Goal: Use online tool/utility

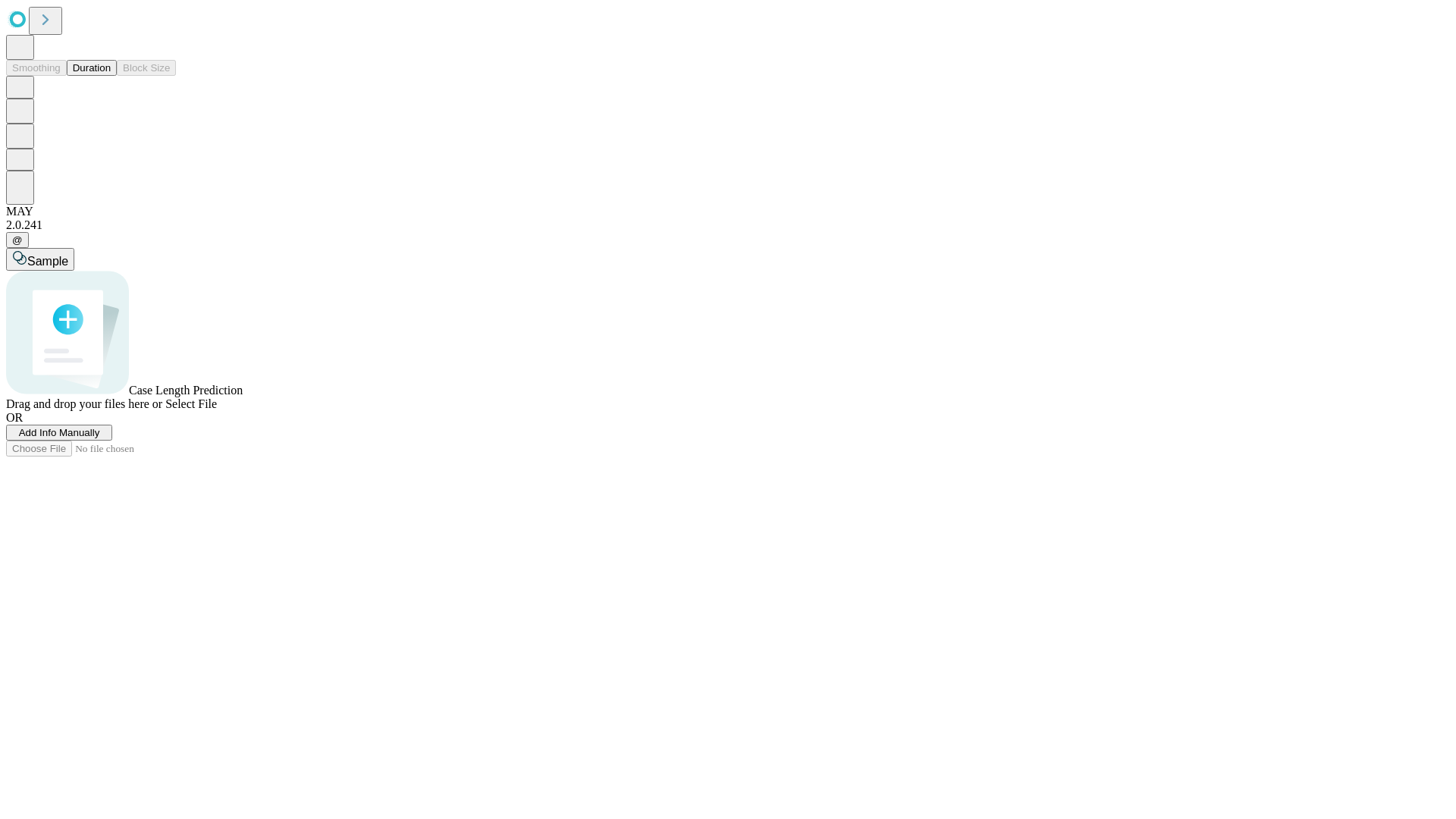
click at [110, 76] on button "Duration" at bounding box center [92, 68] width 50 height 16
click at [217, 411] on span "Select File" at bounding box center [190, 404] width 52 height 13
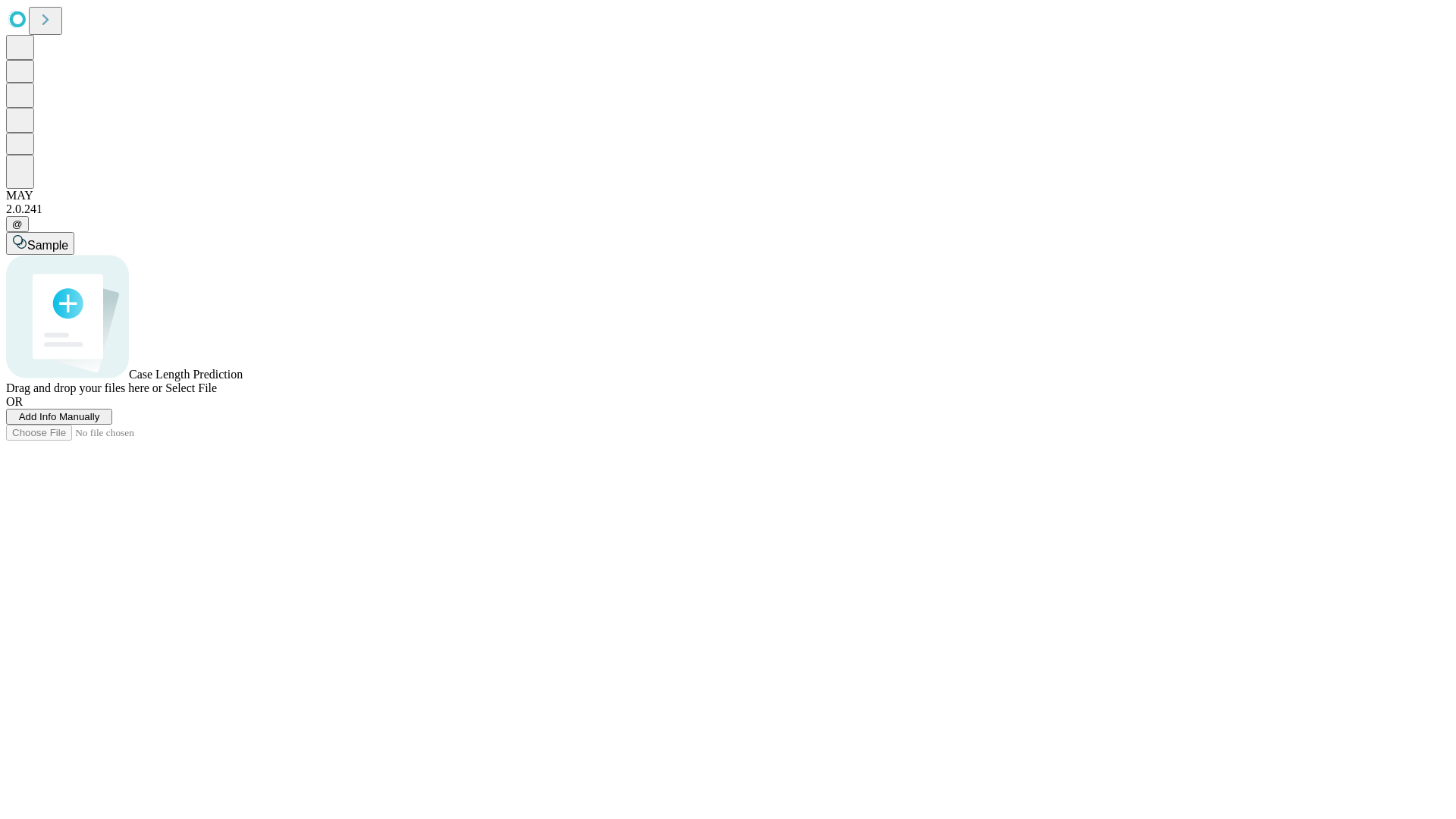
click at [217, 394] on span "Select File" at bounding box center [190, 388] width 52 height 13
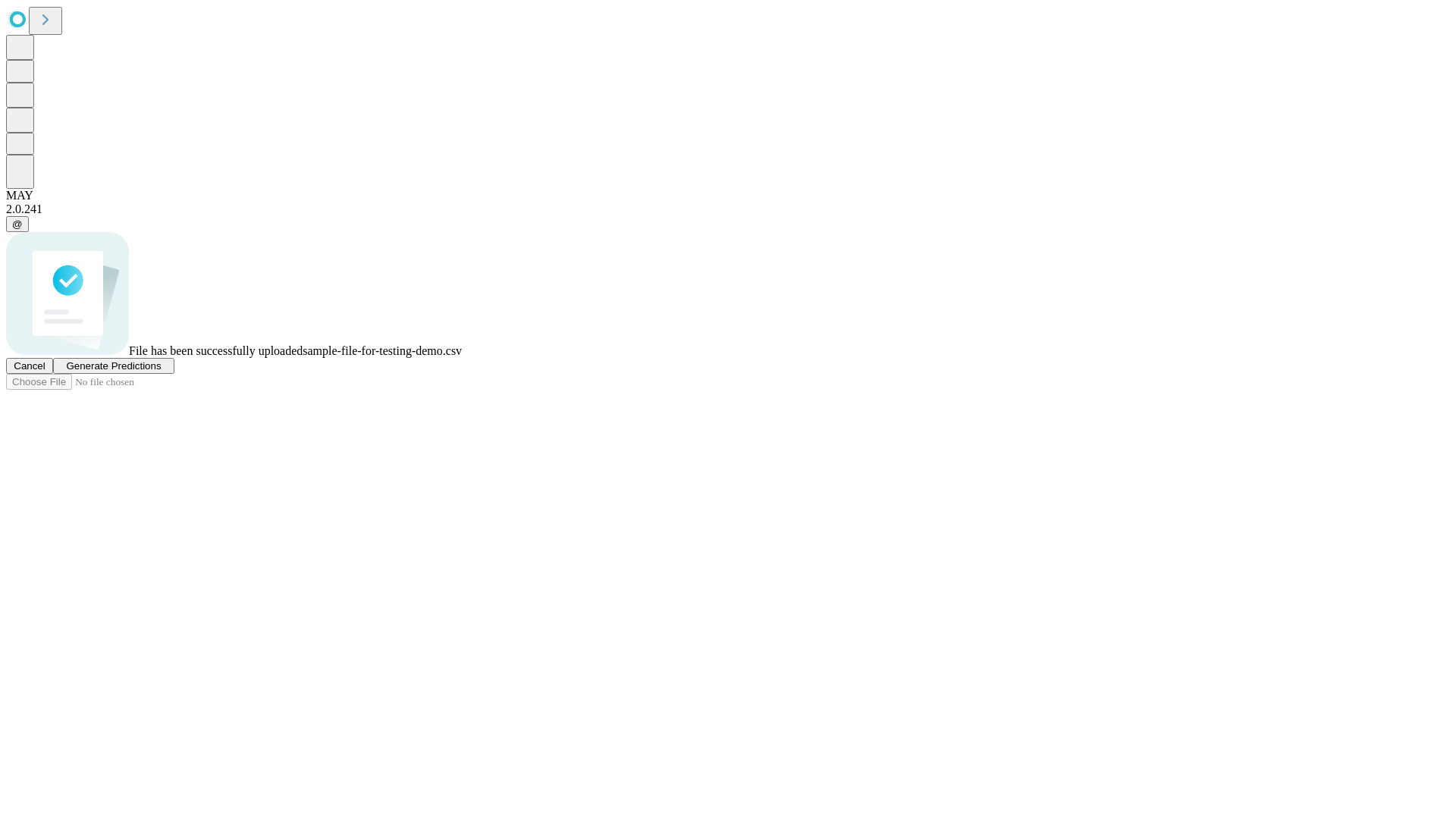
click at [161, 372] on span "Generate Predictions" at bounding box center [113, 366] width 95 height 12
